Goal: Use online tool/utility: Utilize a website feature to perform a specific function

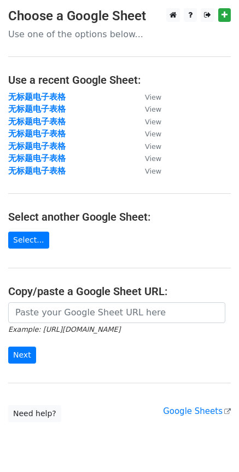
drag, startPoint x: 77, startPoint y: 299, endPoint x: 74, endPoint y: 305, distance: 6.9
click at [77, 299] on main "Choose a Google Sheet Use one of the options below... Use a recent Google Sheet…" at bounding box center [119, 215] width 239 height 414
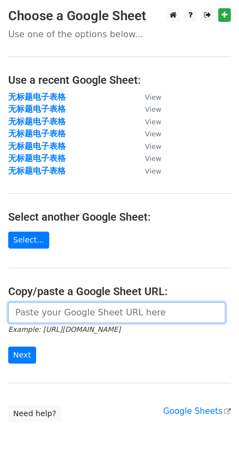
drag, startPoint x: 74, startPoint y: 305, endPoint x: 73, endPoint y: 311, distance: 6.1
click at [73, 306] on input "url" at bounding box center [117, 312] width 218 height 21
paste input "[URL][DOMAIN_NAME]"
type input "[URL][DOMAIN_NAME]"
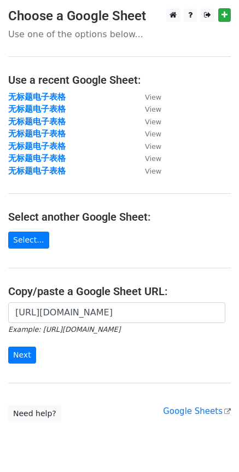
click at [37, 351] on form "[URL][DOMAIN_NAME] Example: [URL][DOMAIN_NAME] Next" at bounding box center [119, 332] width 223 height 61
drag, startPoint x: 32, startPoint y: 353, endPoint x: 25, endPoint y: 350, distance: 8.3
click at [31, 353] on input "Next" at bounding box center [22, 355] width 28 height 17
